Goal: Complete application form

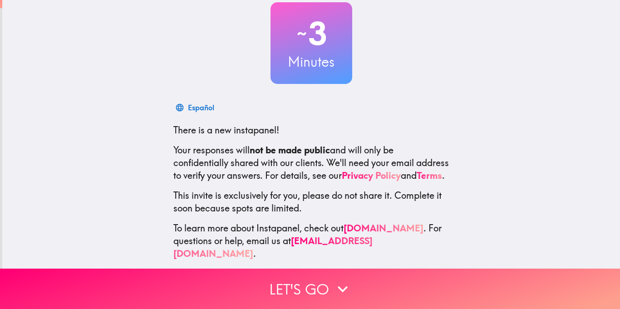
scroll to position [62, 0]
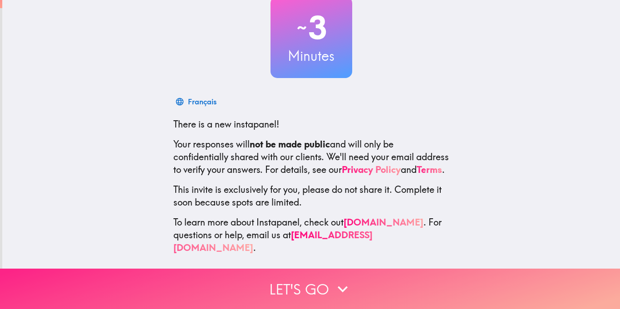
click at [304, 279] on button "Let's go" at bounding box center [310, 289] width 620 height 40
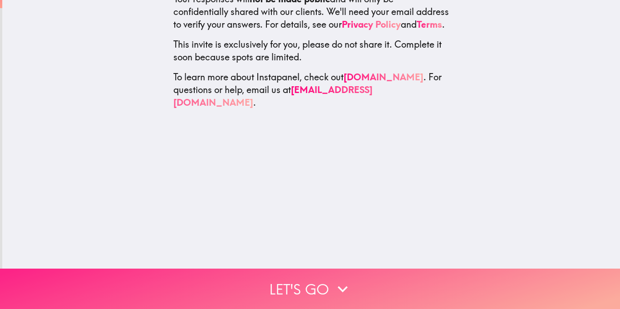
scroll to position [0, 0]
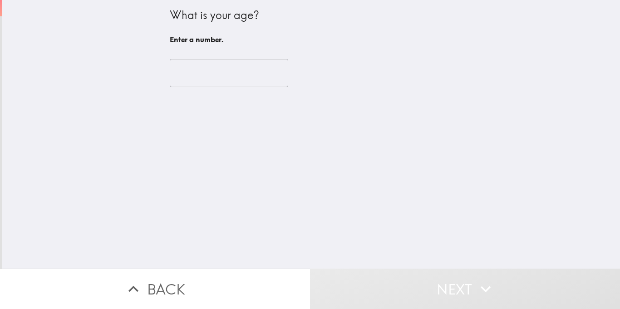
click at [230, 69] on input "number" at bounding box center [229, 73] width 119 height 28
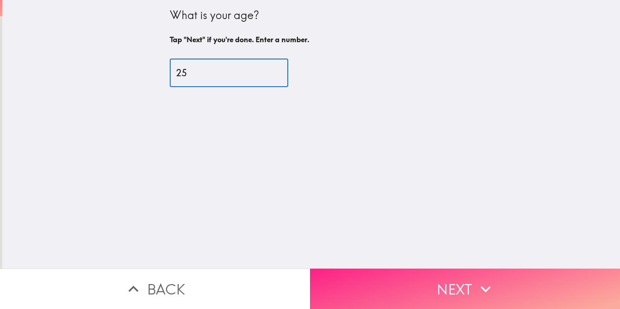
type input "25"
click at [429, 284] on button "Next" at bounding box center [465, 289] width 310 height 40
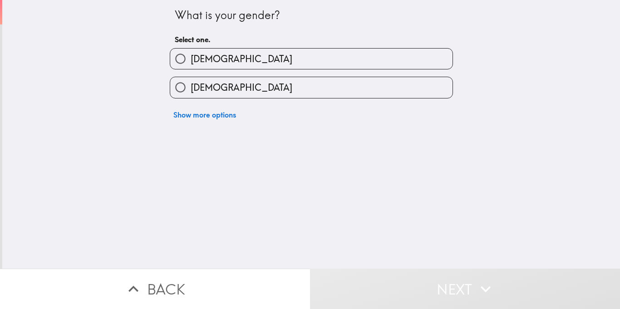
click at [267, 82] on label "[DEMOGRAPHIC_DATA]" at bounding box center [311, 87] width 282 height 20
click at [191, 82] on input "[DEMOGRAPHIC_DATA]" at bounding box center [180, 87] width 20 height 20
radio input "true"
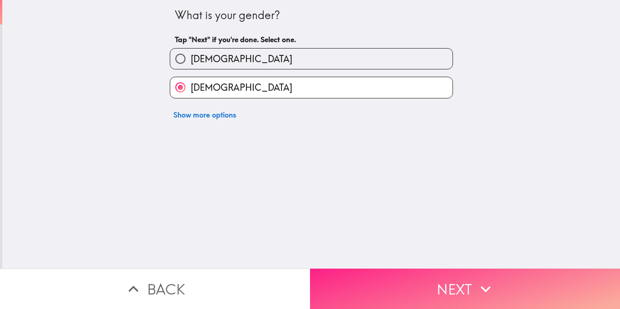
click at [422, 287] on button "Next" at bounding box center [465, 289] width 310 height 40
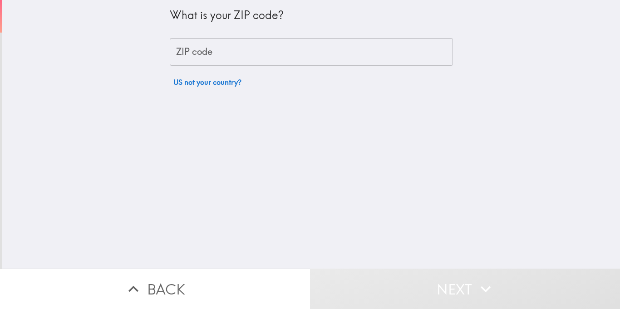
click at [312, 64] on input "ZIP code" at bounding box center [311, 52] width 283 height 28
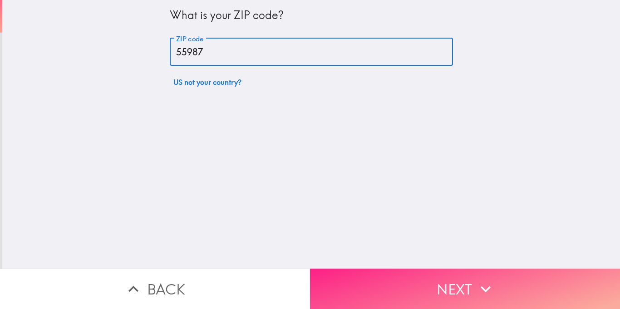
type input "55987"
click at [461, 283] on button "Next" at bounding box center [465, 289] width 310 height 40
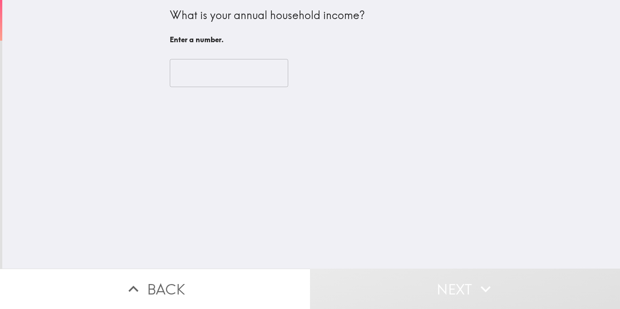
click at [267, 78] on input "number" at bounding box center [229, 73] width 119 height 28
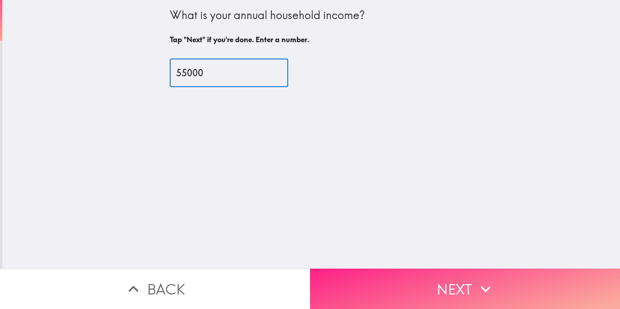
type input "55000"
click at [384, 284] on button "Next" at bounding box center [465, 289] width 310 height 40
